Goal: Information Seeking & Learning: Learn about a topic

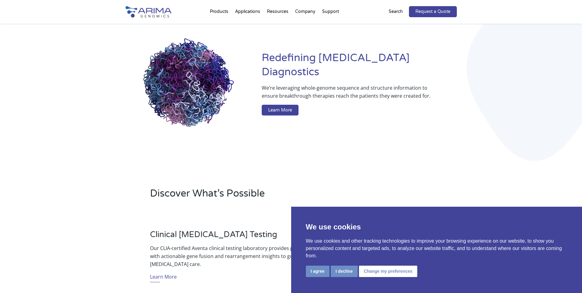
scroll to position [49, 0]
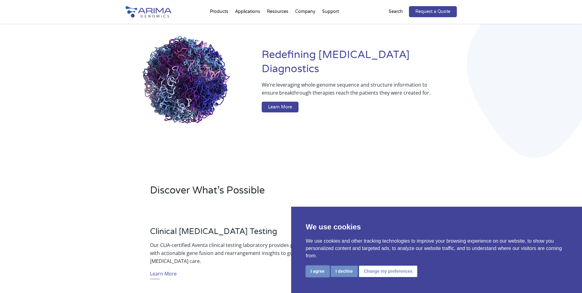
click at [320, 270] on button "I agree" at bounding box center [318, 270] width 24 height 11
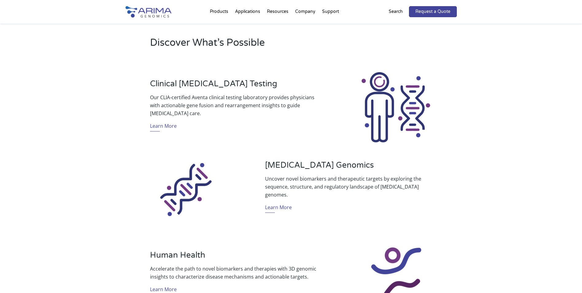
scroll to position [196, 0]
click at [285, 205] on link "Learn More" at bounding box center [278, 208] width 27 height 10
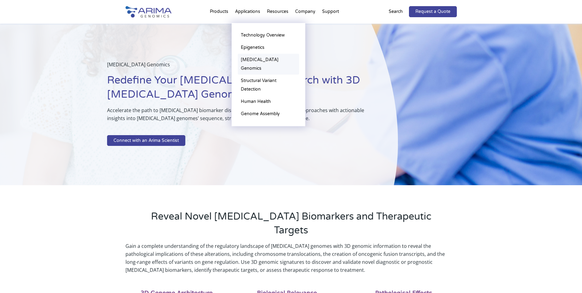
click at [252, 62] on link "[MEDICAL_DATA] Genomics" at bounding box center [268, 64] width 61 height 21
click at [246, 60] on link "[MEDICAL_DATA] Genomics" at bounding box center [268, 64] width 61 height 21
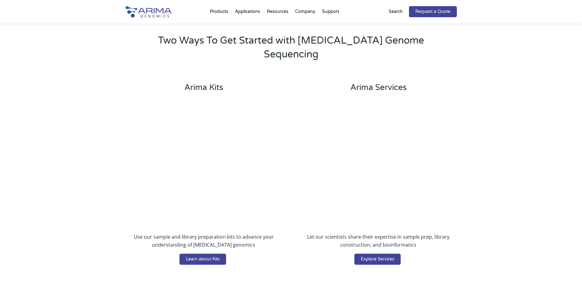
scroll to position [1184, 0]
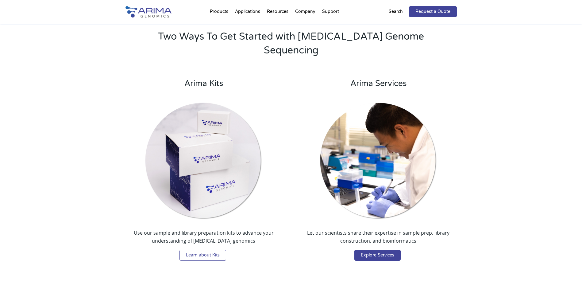
click at [211, 249] on link "Learn about Kits" at bounding box center [202, 254] width 47 height 11
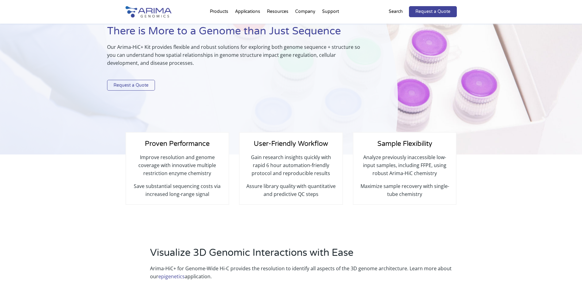
click at [132, 83] on link "Request a Quote" at bounding box center [131, 85] width 48 height 11
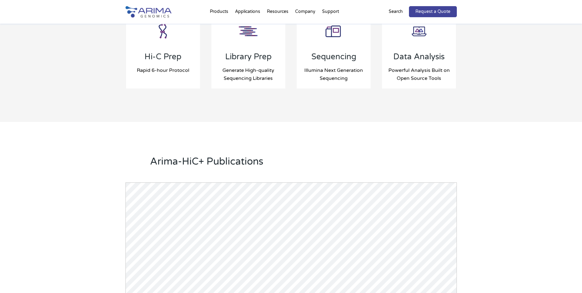
scroll to position [682, 0]
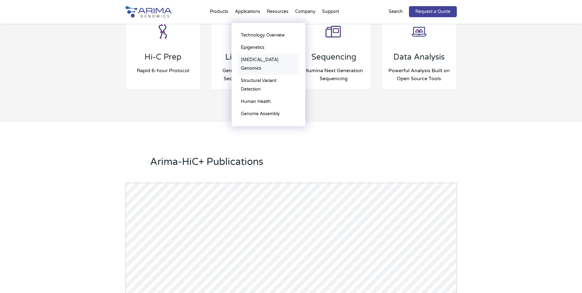
click at [249, 60] on link "[MEDICAL_DATA] Genomics" at bounding box center [268, 64] width 61 height 21
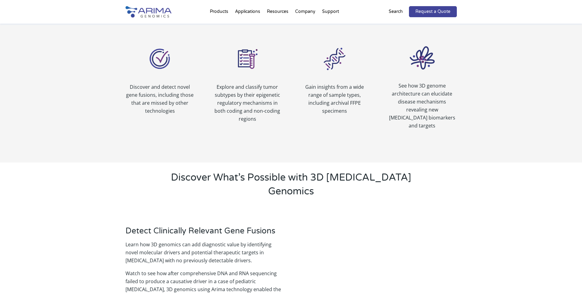
scroll to position [442, 0]
